Goal: Task Accomplishment & Management: Complete application form

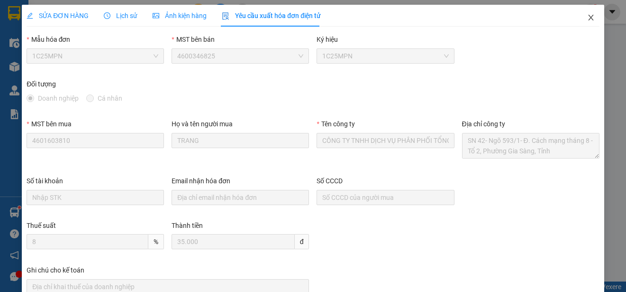
click at [589, 17] on icon "close" at bounding box center [591, 18] width 5 height 6
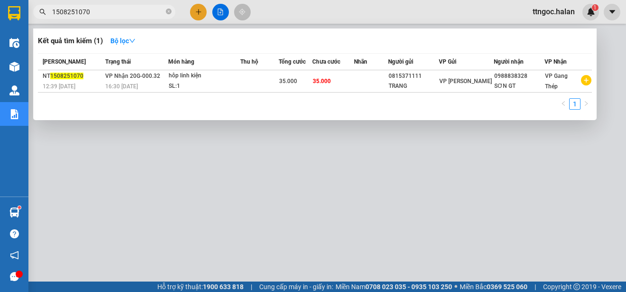
drag, startPoint x: 107, startPoint y: 12, endPoint x: 73, endPoint y: 11, distance: 33.7
click at [73, 11] on input "1508251070" at bounding box center [108, 12] width 112 height 10
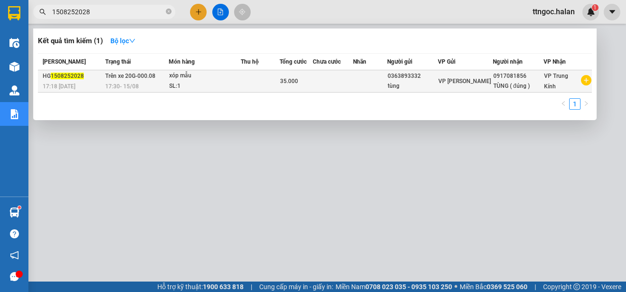
type input "1508252028"
click at [147, 84] on div "17:30 [DATE]" at bounding box center [136, 86] width 63 height 10
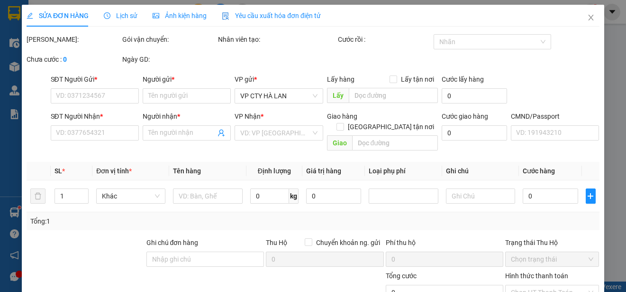
type input "0363893332"
type input "tùng"
type input "0917081856"
type input "TÙNG ( đúng )"
type input "35.000"
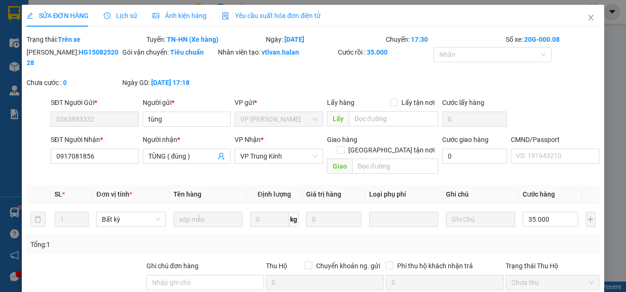
click at [273, 17] on span "Yêu cầu xuất hóa đơn điện tử" at bounding box center [271, 16] width 99 height 8
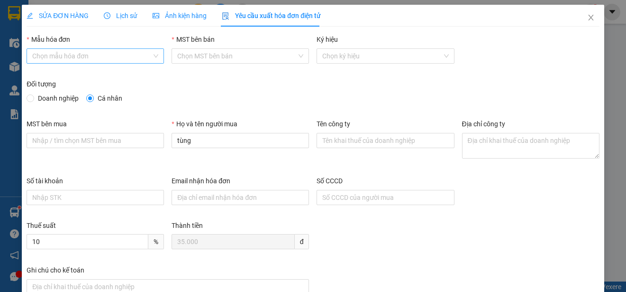
click at [83, 56] on input "Mẫu hóa đơn" at bounding box center [92, 56] width 120 height 14
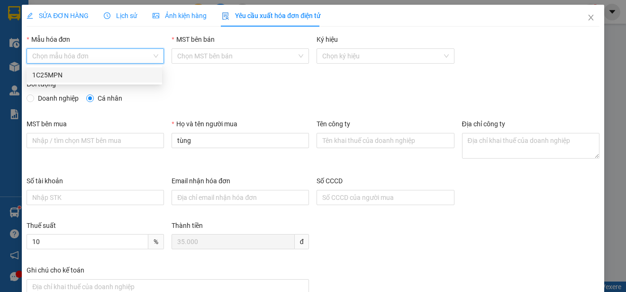
click at [61, 74] on div "1C25MPN" at bounding box center [94, 75] width 124 height 10
type input "8"
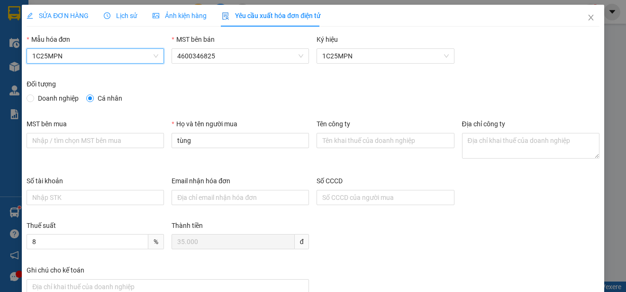
click at [46, 96] on span "Doanh nghiệp" at bounding box center [58, 98] width 48 height 10
click at [33, 96] on input "Doanh nghiệp" at bounding box center [30, 97] width 7 height 7
radio input "true"
radio input "false"
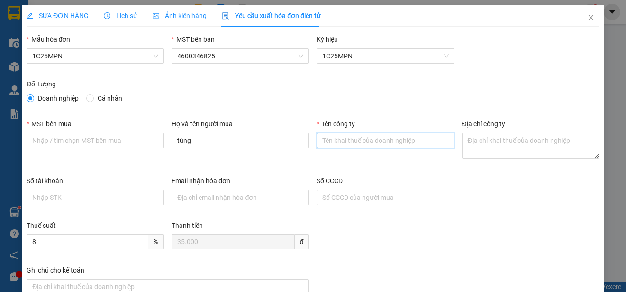
paste input "CÔNG TY TNHH MEDLATEC [GEOGRAPHIC_DATA]"
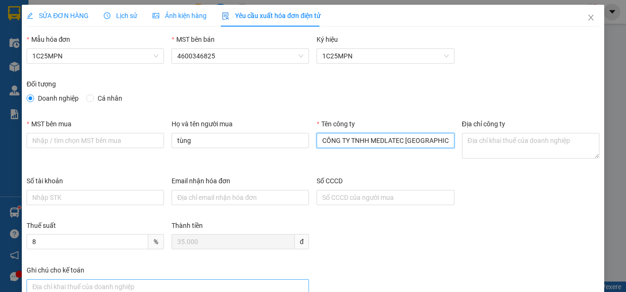
type input "CÔNG TY TNHH MEDLATEC [GEOGRAPHIC_DATA]"
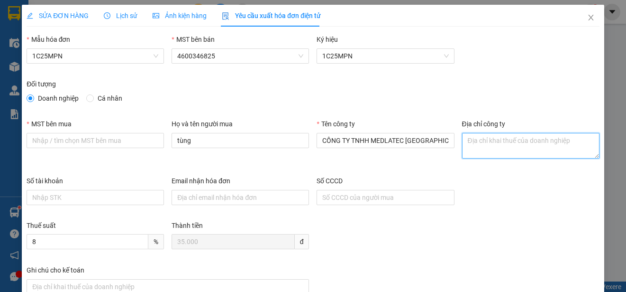
paste textarea "Số 42 - 44, [GEOGRAPHIC_DATA], [GEOGRAPHIC_DATA], [GEOGRAPHIC_DATA], [GEOGRAPHI…"
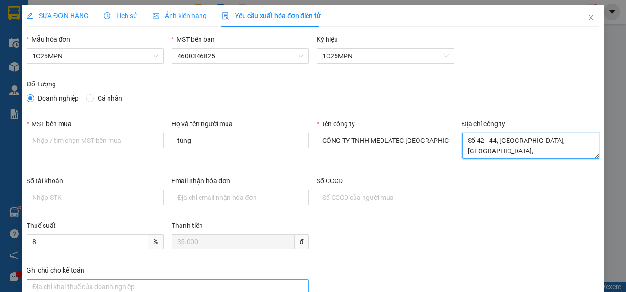
type textarea "Số 42 - 44, [GEOGRAPHIC_DATA], [GEOGRAPHIC_DATA], [GEOGRAPHIC_DATA], [GEOGRAPHI…"
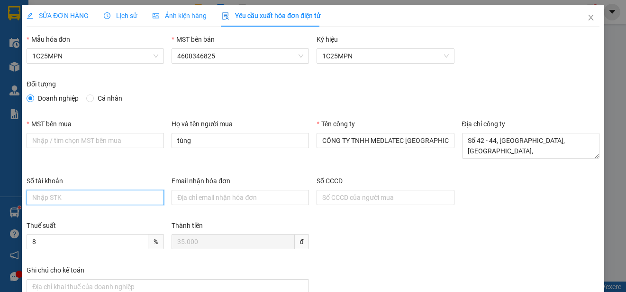
paste input "0101234974"
type input "0101234974"
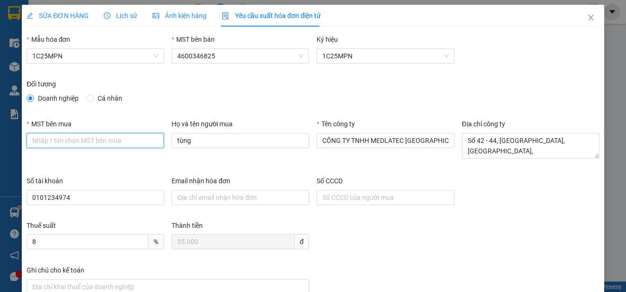
paste input "0101234974"
type input "0101234974"
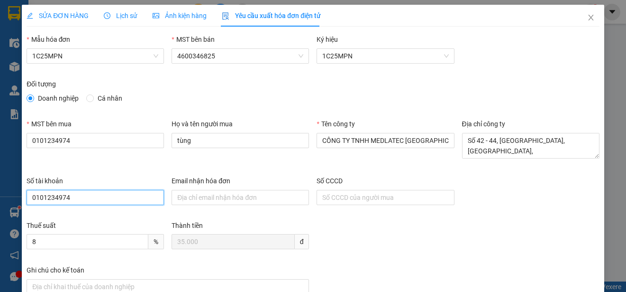
drag, startPoint x: 56, startPoint y: 201, endPoint x: 31, endPoint y: 201, distance: 25.6
click at [31, 201] on input "0101234974" at bounding box center [96, 197] width 138 height 15
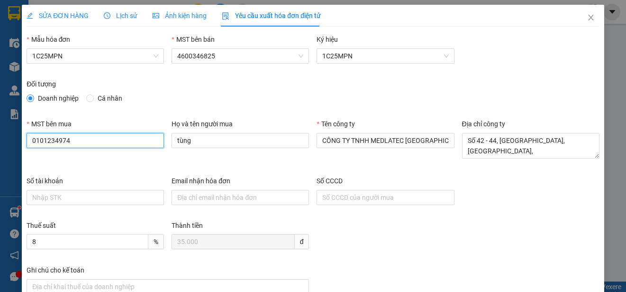
click at [32, 142] on input "0101234974" at bounding box center [96, 140] width 138 height 15
type input "0101234974"
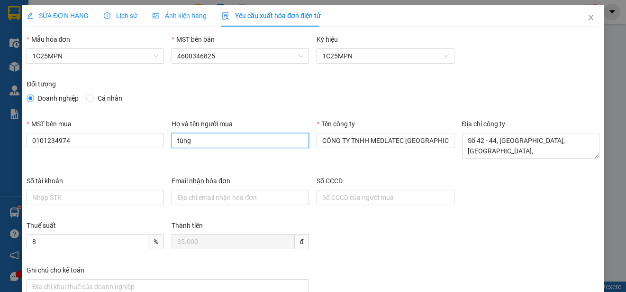
click at [193, 137] on input "tùng" at bounding box center [241, 140] width 138 height 15
paste input "[PERSON_NAME]"
type input "[PERSON_NAME]"
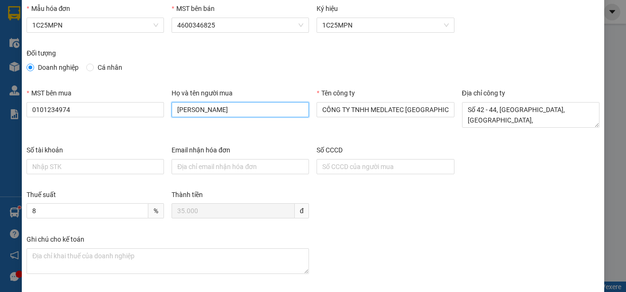
scroll to position [71, 0]
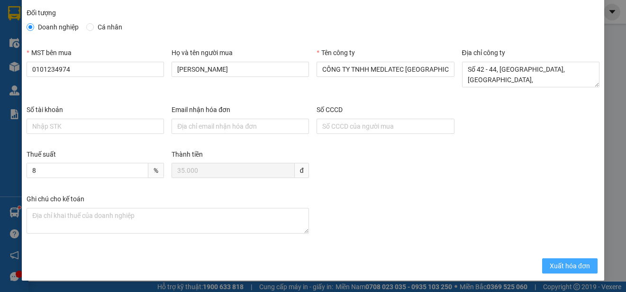
click at [550, 264] on span "Xuất hóa đơn" at bounding box center [570, 265] width 40 height 10
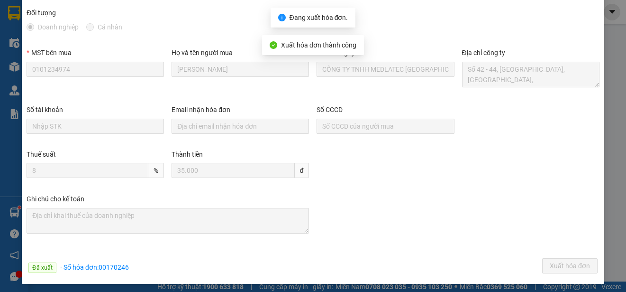
scroll to position [74, 0]
